Goal: Navigation & Orientation: Understand site structure

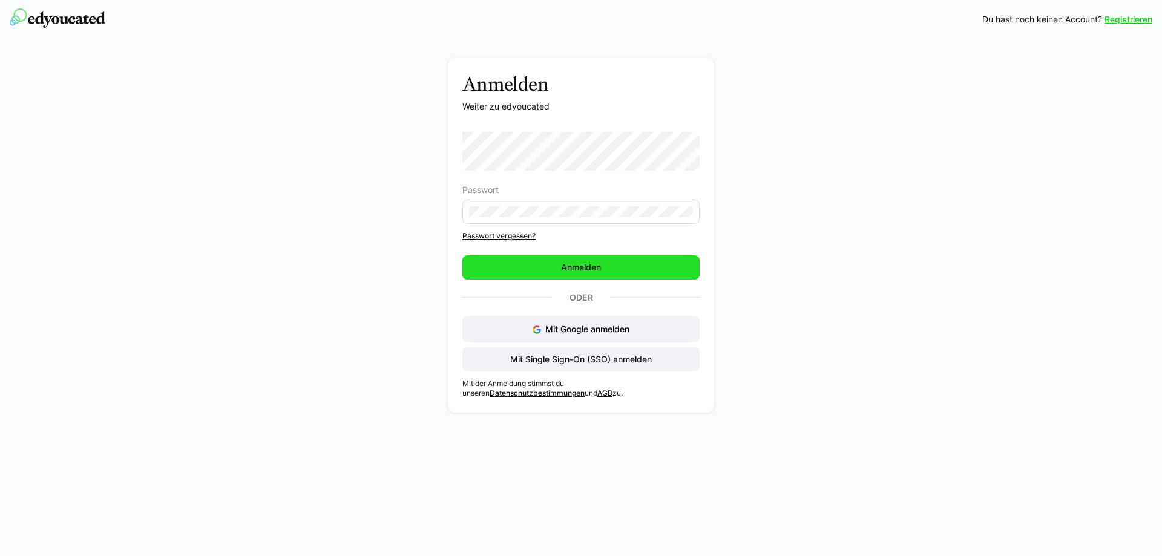
click at [506, 271] on span "Anmelden" at bounding box center [580, 267] width 237 height 24
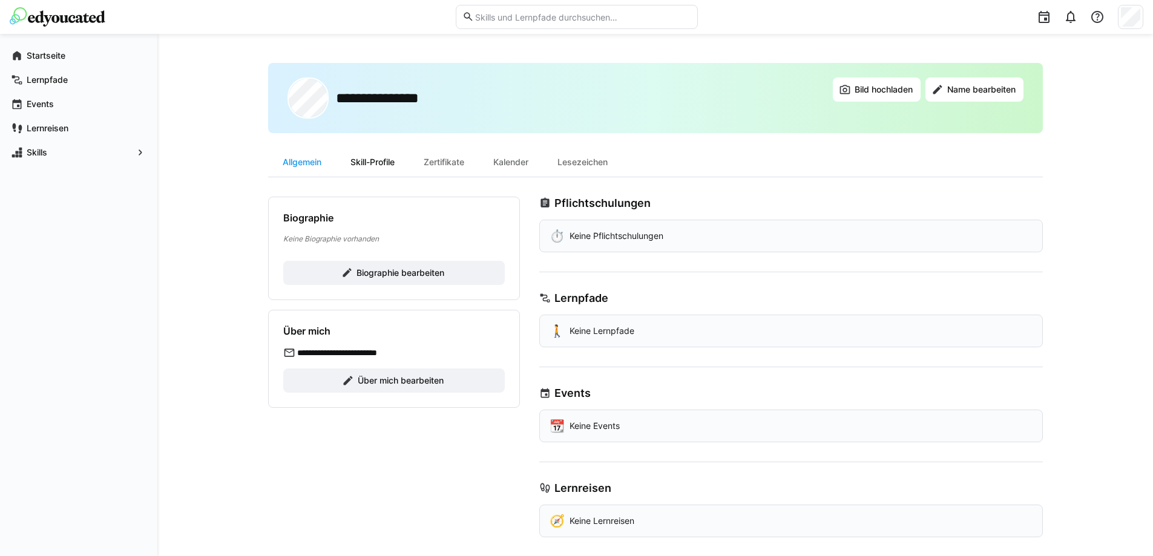
click at [396, 160] on div "Skill-Profile" at bounding box center [372, 162] width 73 height 29
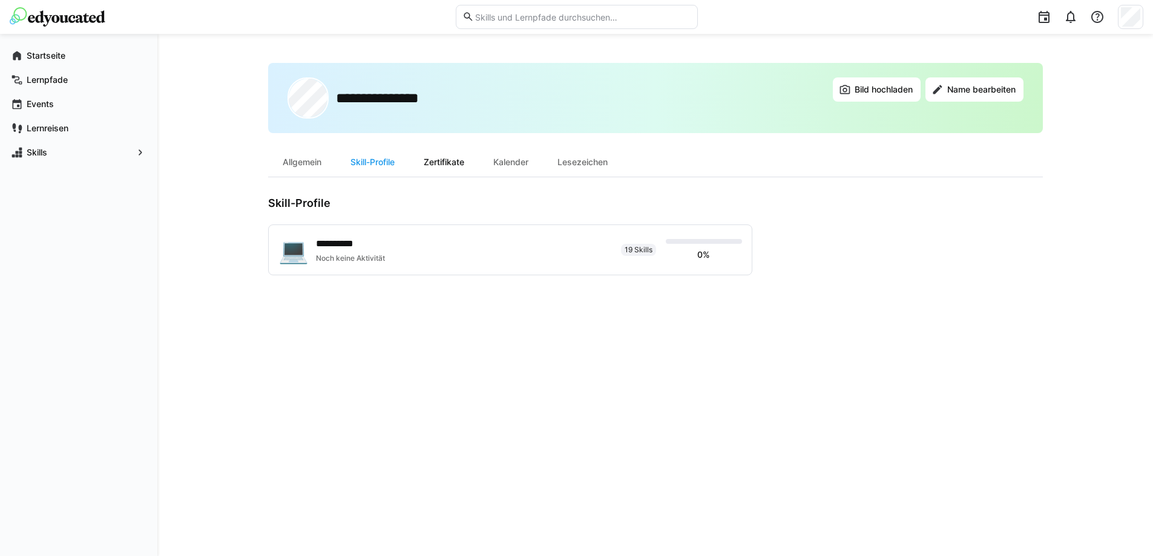
click at [444, 160] on div "Zertifikate" at bounding box center [444, 162] width 70 height 29
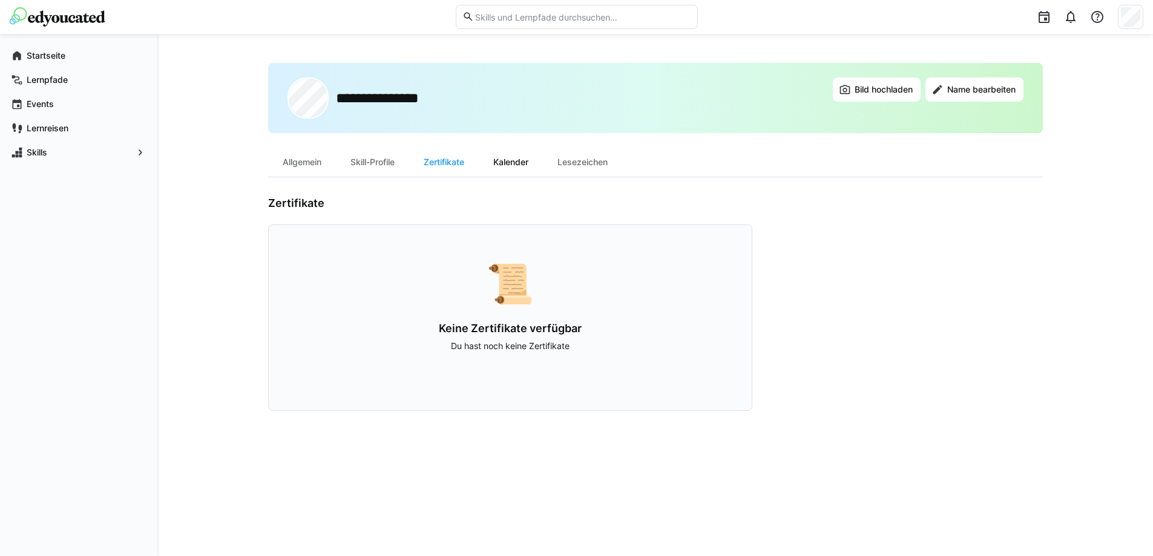
click at [521, 162] on div "Kalender" at bounding box center [511, 162] width 64 height 29
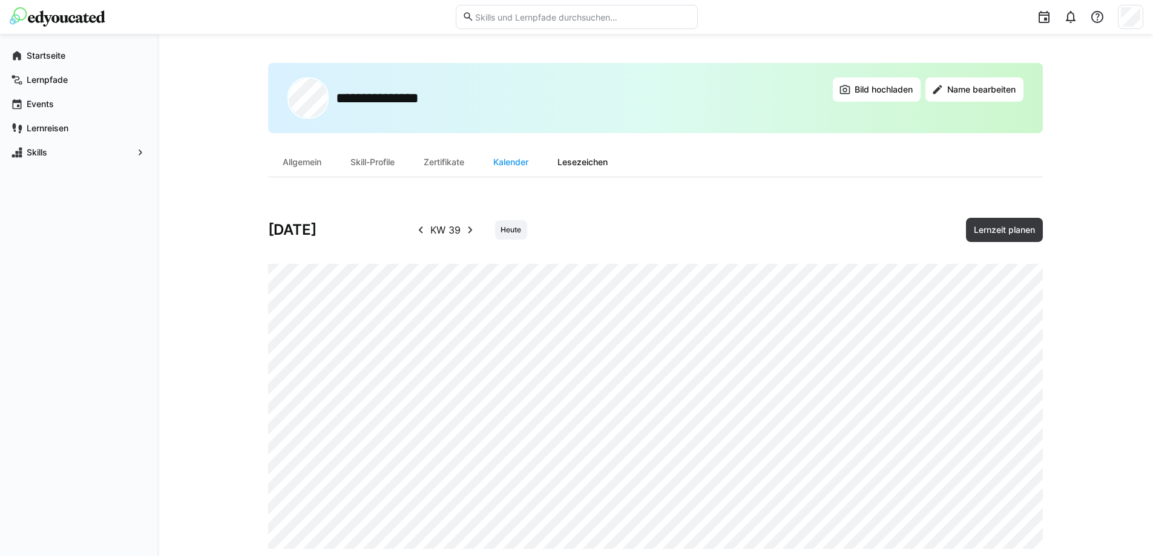
click at [579, 170] on div "Lesezeichen" at bounding box center [582, 162] width 79 height 29
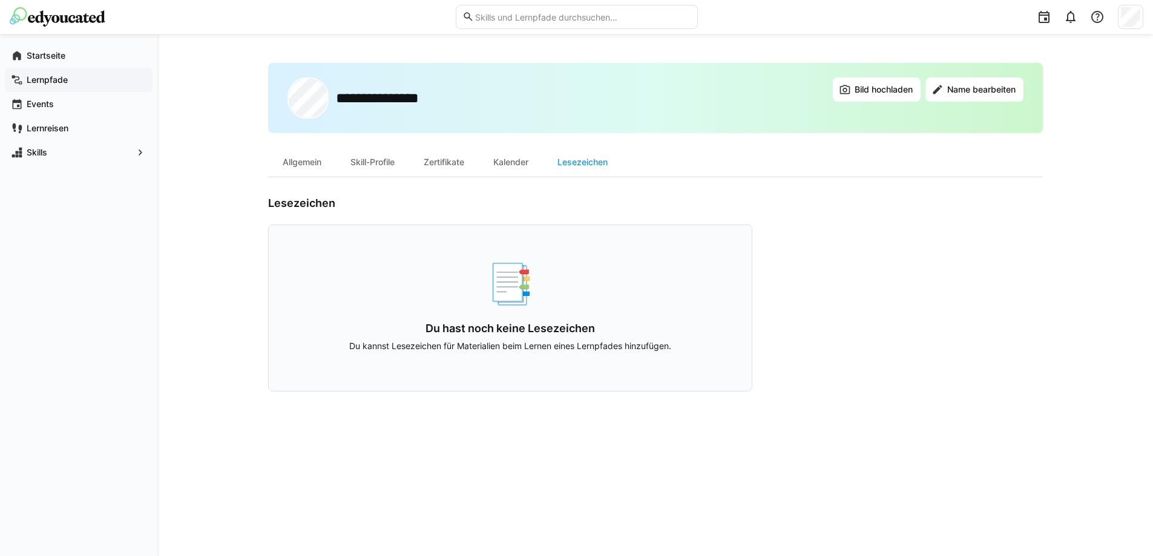
click at [0, 0] on app-navigation-label "Lernpfade" at bounding box center [0, 0] width 0 height 0
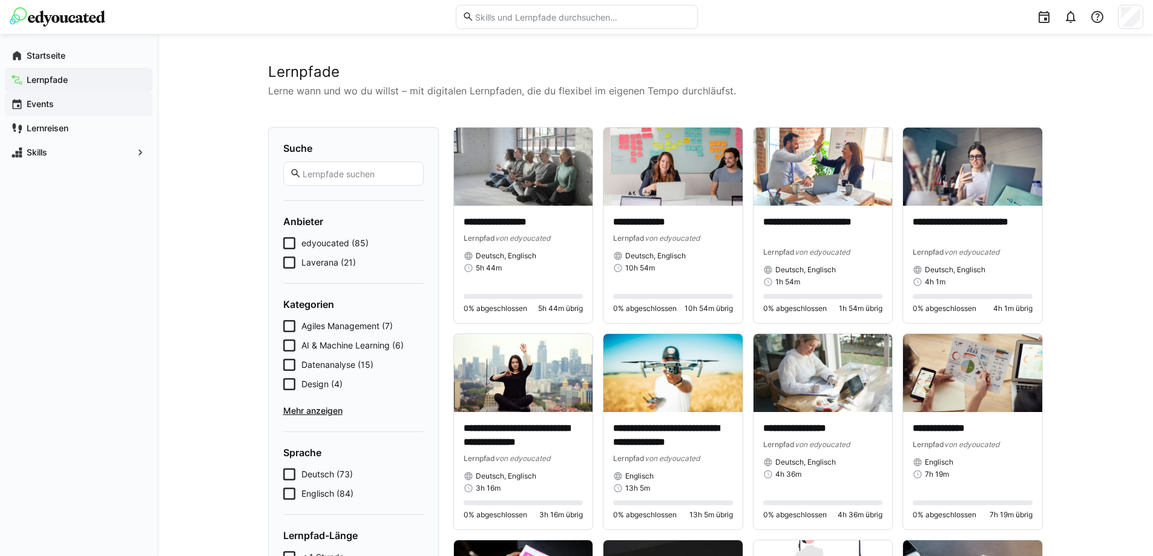
click at [57, 105] on span "Events" at bounding box center [86, 104] width 122 height 12
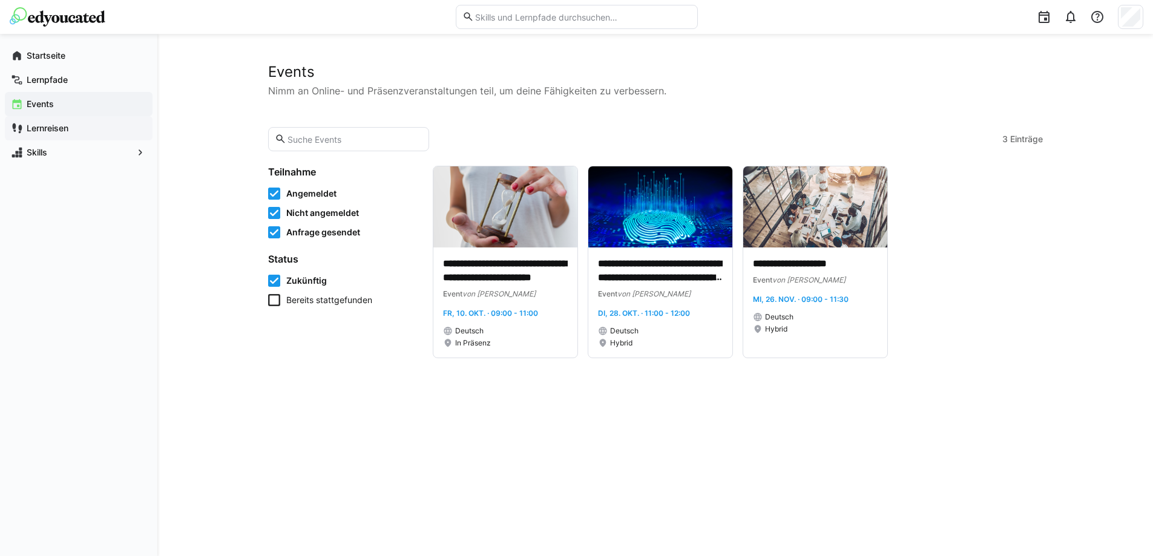
click at [0, 0] on app-navigation-label "Lernreisen" at bounding box center [0, 0] width 0 height 0
